Goal: Task Accomplishment & Management: Use online tool/utility

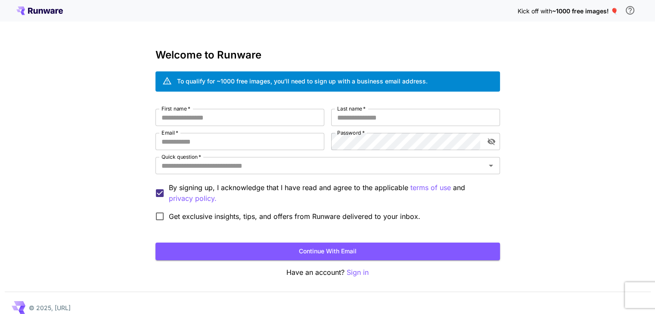
scroll to position [9, 0]
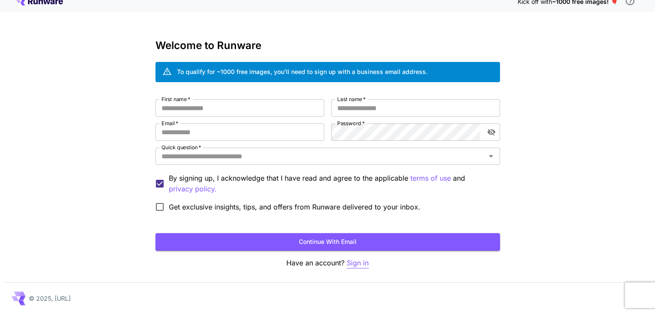
click at [354, 261] on p "Sign in" at bounding box center [358, 263] width 22 height 11
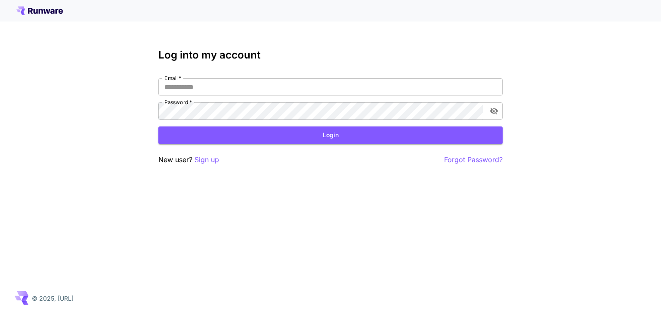
click at [198, 160] on p "Sign up" at bounding box center [207, 160] width 25 height 11
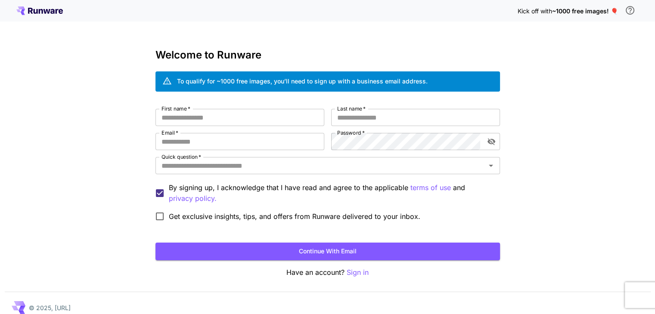
click at [251, 83] on div "To qualify for ~1000 free images, you’ll need to sign up with a business email …" at bounding box center [302, 81] width 251 height 9
click at [252, 112] on input "First name   *" at bounding box center [239, 117] width 169 height 17
type input "****"
click at [345, 119] on input "Last name   *" at bounding box center [415, 117] width 169 height 17
type input "*******"
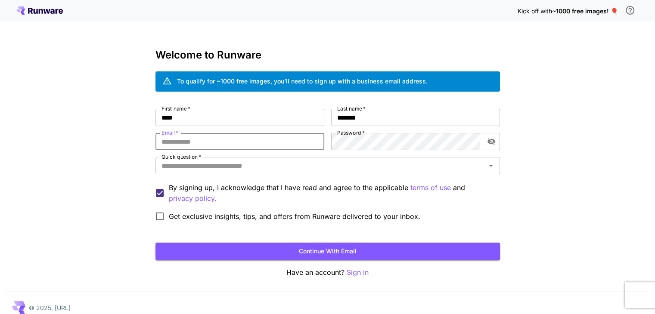
click at [302, 145] on input "Email   *" at bounding box center [239, 141] width 169 height 17
type input "**********"
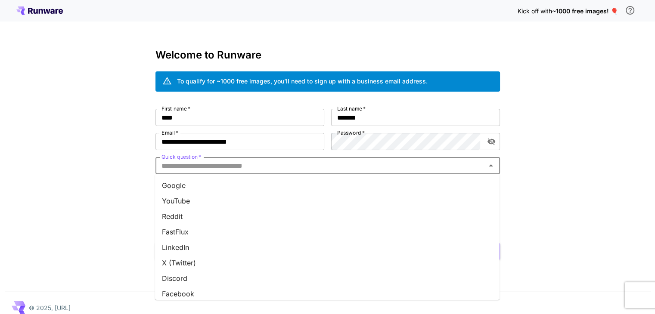
click at [438, 163] on input "Quick question   *" at bounding box center [320, 166] width 325 height 12
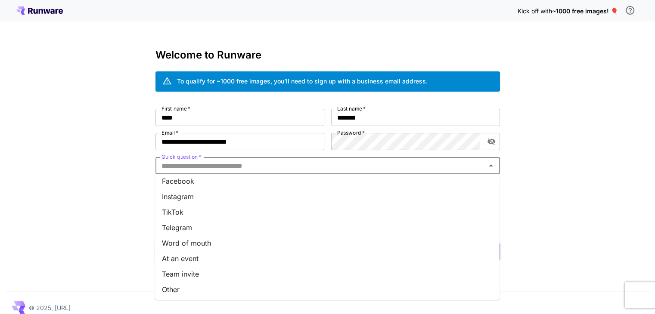
scroll to position [114, 0]
click at [369, 294] on li "Other" at bounding box center [327, 288] width 344 height 15
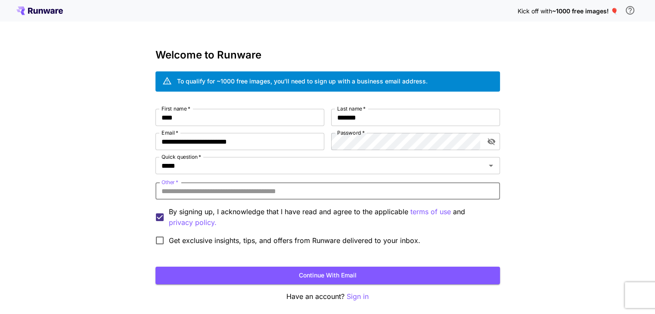
click at [363, 198] on input "Other   *" at bounding box center [327, 191] width 344 height 17
type input "*"
type input "**********"
click at [313, 270] on button "Continue with email" at bounding box center [327, 276] width 344 height 18
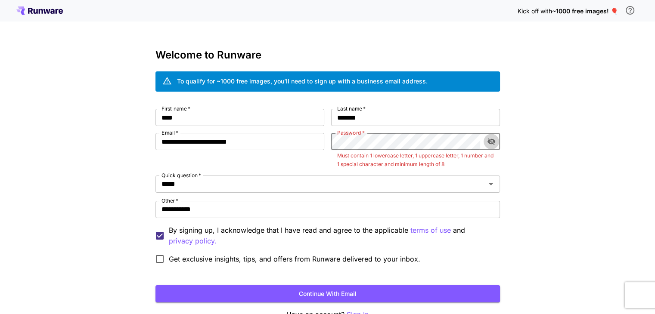
click at [491, 135] on button "toggle password visibility" at bounding box center [490, 141] width 15 height 15
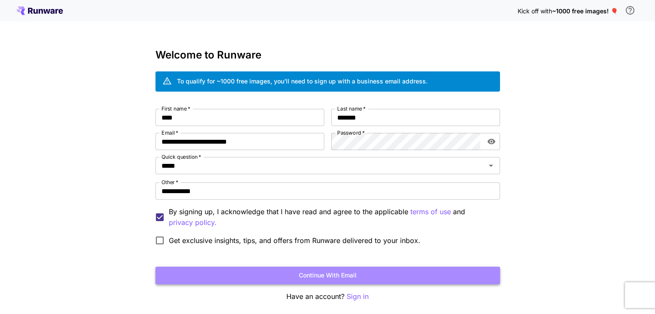
click at [390, 277] on button "Continue with email" at bounding box center [327, 276] width 344 height 18
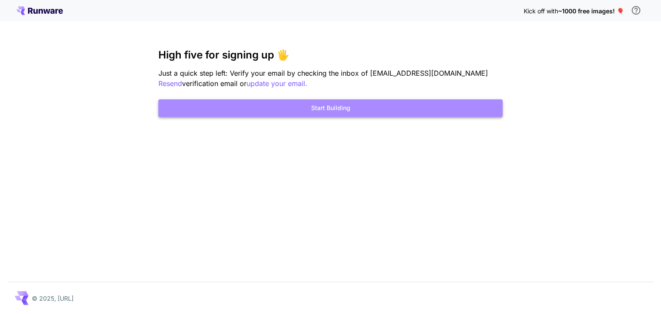
click at [385, 100] on button "Start Building" at bounding box center [330, 108] width 344 height 18
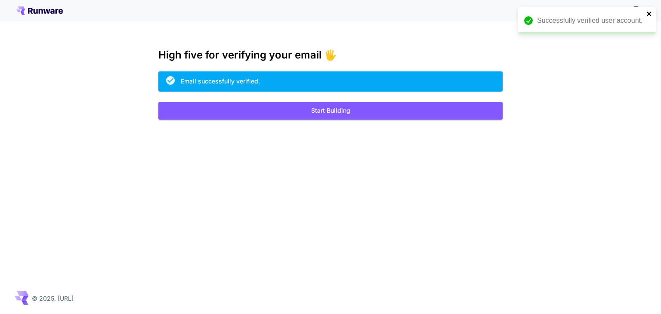
click at [651, 14] on icon "close" at bounding box center [650, 13] width 6 height 7
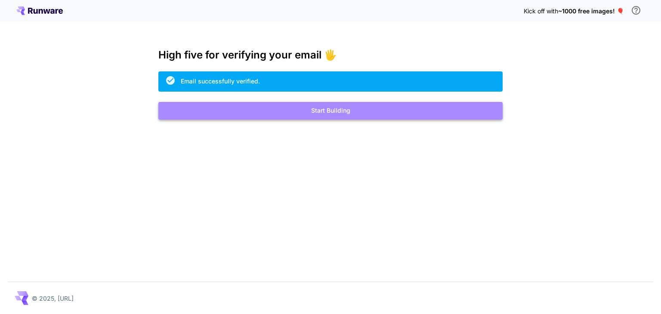
click at [482, 111] on button "Start Building" at bounding box center [330, 111] width 344 height 18
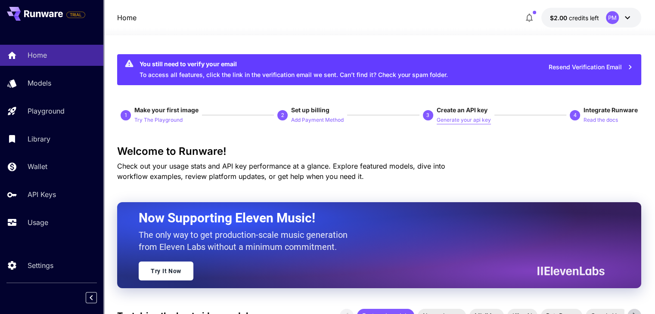
click at [470, 121] on p "Generate your api key" at bounding box center [464, 120] width 54 height 8
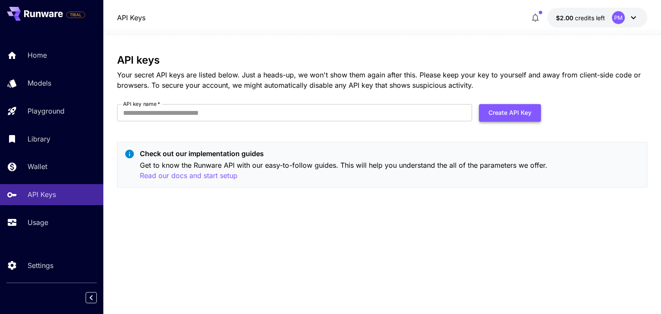
click at [505, 117] on button "Create API Key" at bounding box center [510, 113] width 62 height 18
type input "**********"
click at [489, 118] on button "Create API Key" at bounding box center [510, 113] width 62 height 18
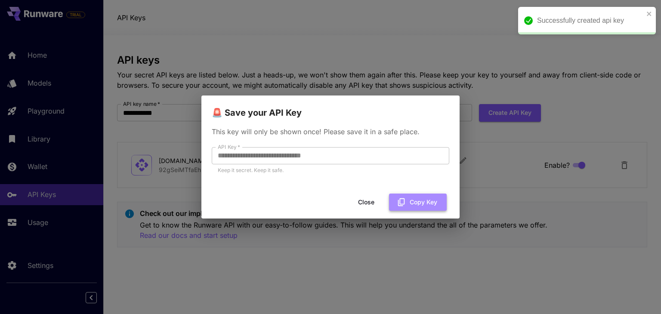
click at [420, 199] on button "Copy Key" at bounding box center [418, 203] width 58 height 18
click at [400, 198] on icon "button" at bounding box center [401, 202] width 9 height 9
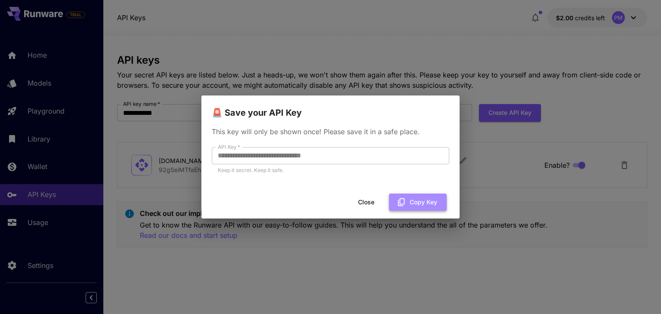
click at [417, 207] on button "Copy Key" at bounding box center [418, 203] width 58 height 18
click at [417, 207] on button "Copied" at bounding box center [421, 203] width 51 height 18
